Goal: Find specific page/section: Find specific page/section

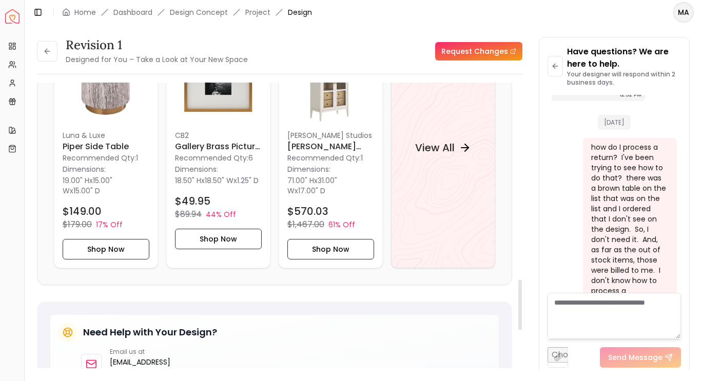
scroll to position [1116, 0]
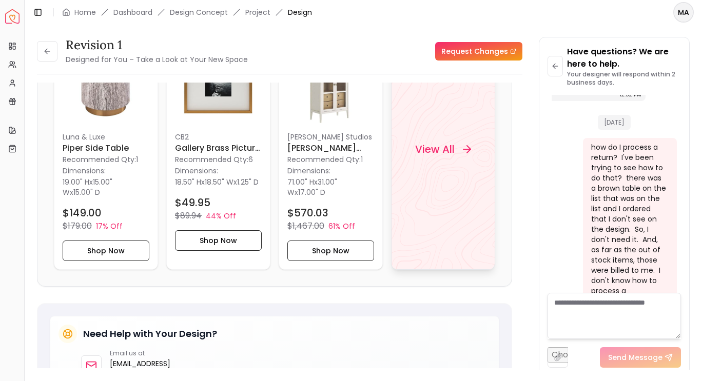
click at [443, 154] on h4 "View All" at bounding box center [435, 149] width 40 height 14
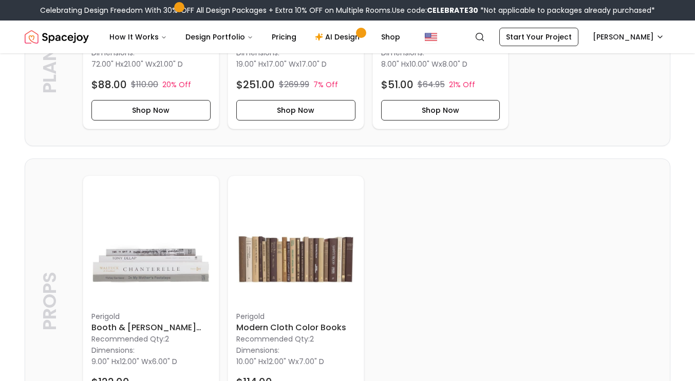
scroll to position [3455, 0]
click at [297, 321] on h6 "Modern Cloth Color Books" at bounding box center [295, 327] width 119 height 12
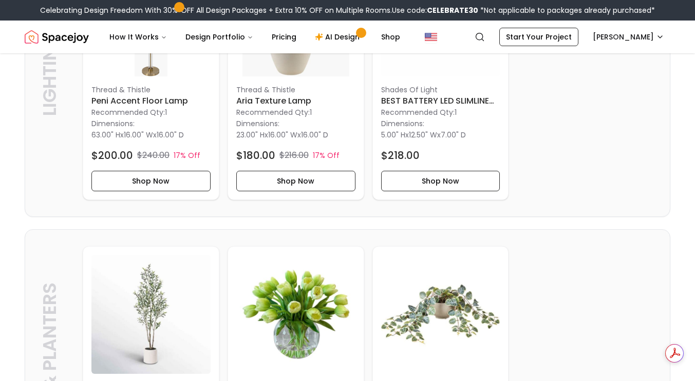
scroll to position [3085, 0]
